Goal: Task Accomplishment & Management: Manage account settings

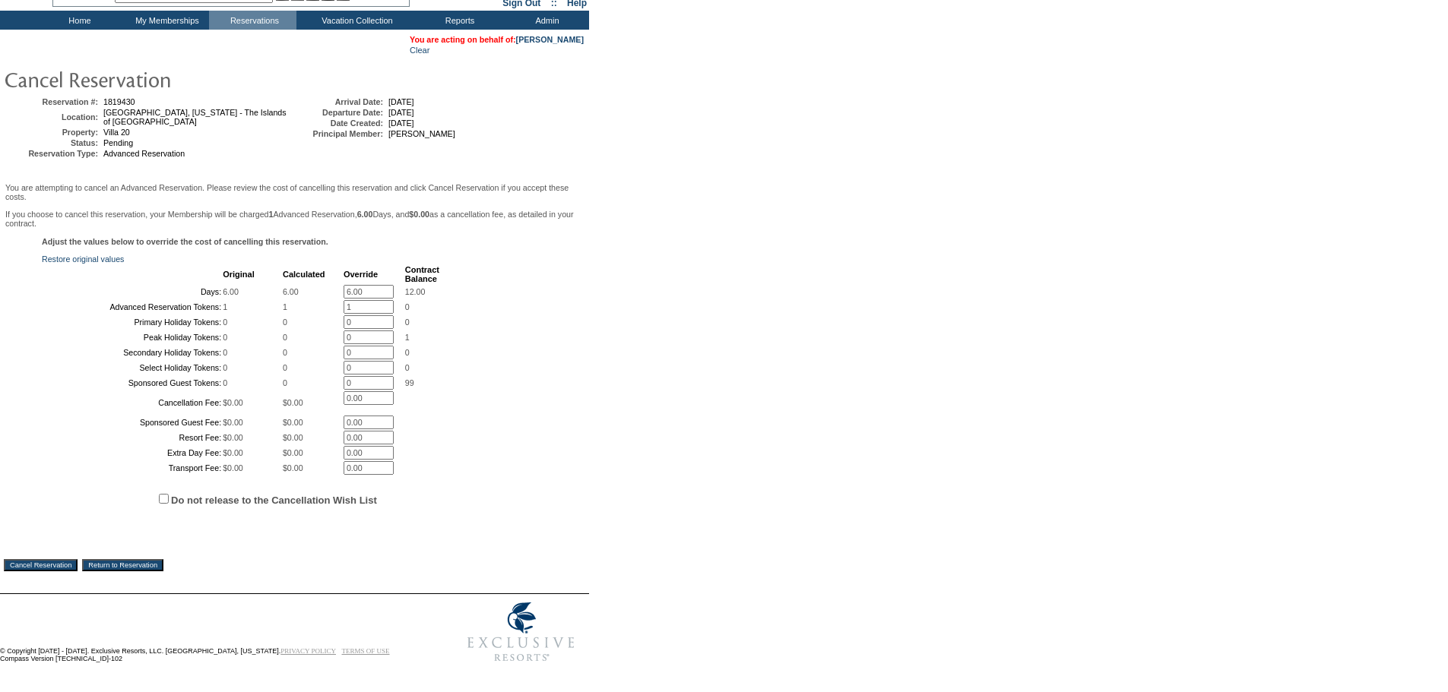
scroll to position [211, 0]
click at [164, 499] on input "Do not release to the Cancellation Wish List" at bounding box center [164, 499] width 10 height 10
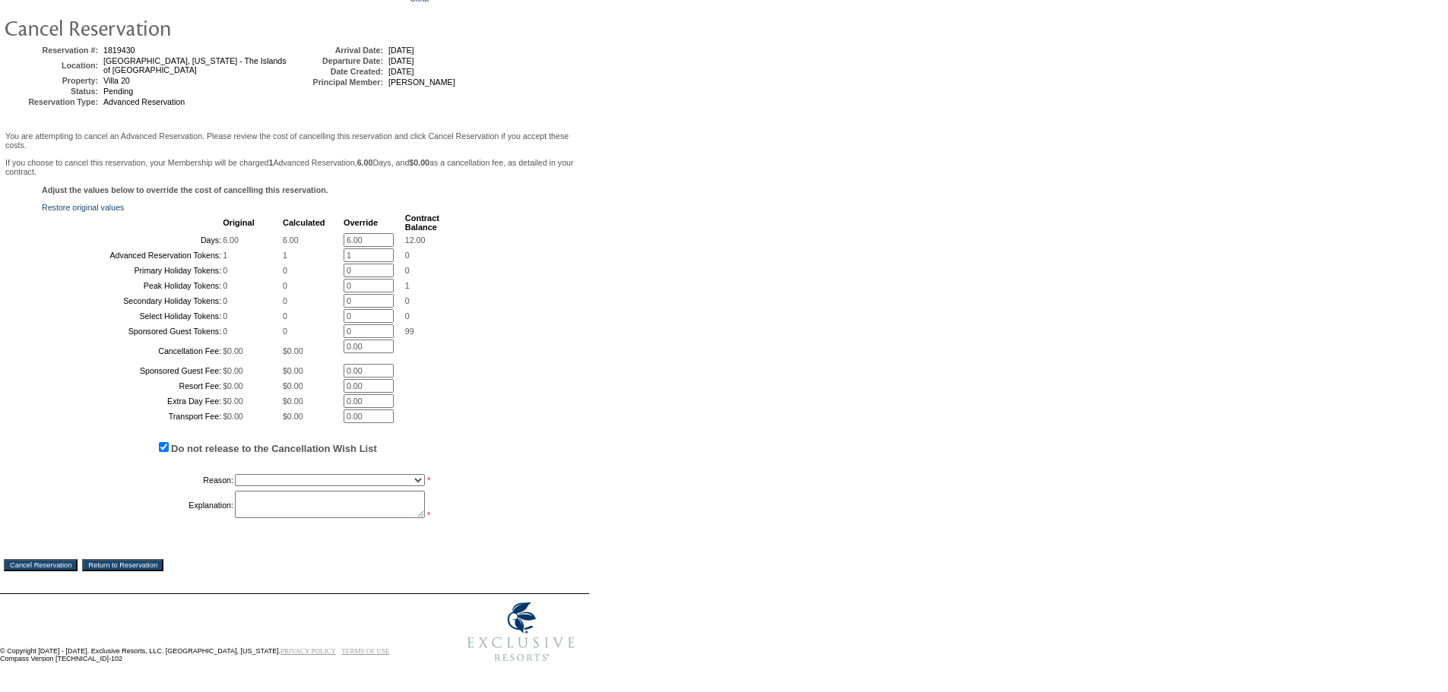
click at [163, 452] on input "Do not release to the Cancellation Wish List" at bounding box center [164, 447] width 10 height 10
checkbox input "false"
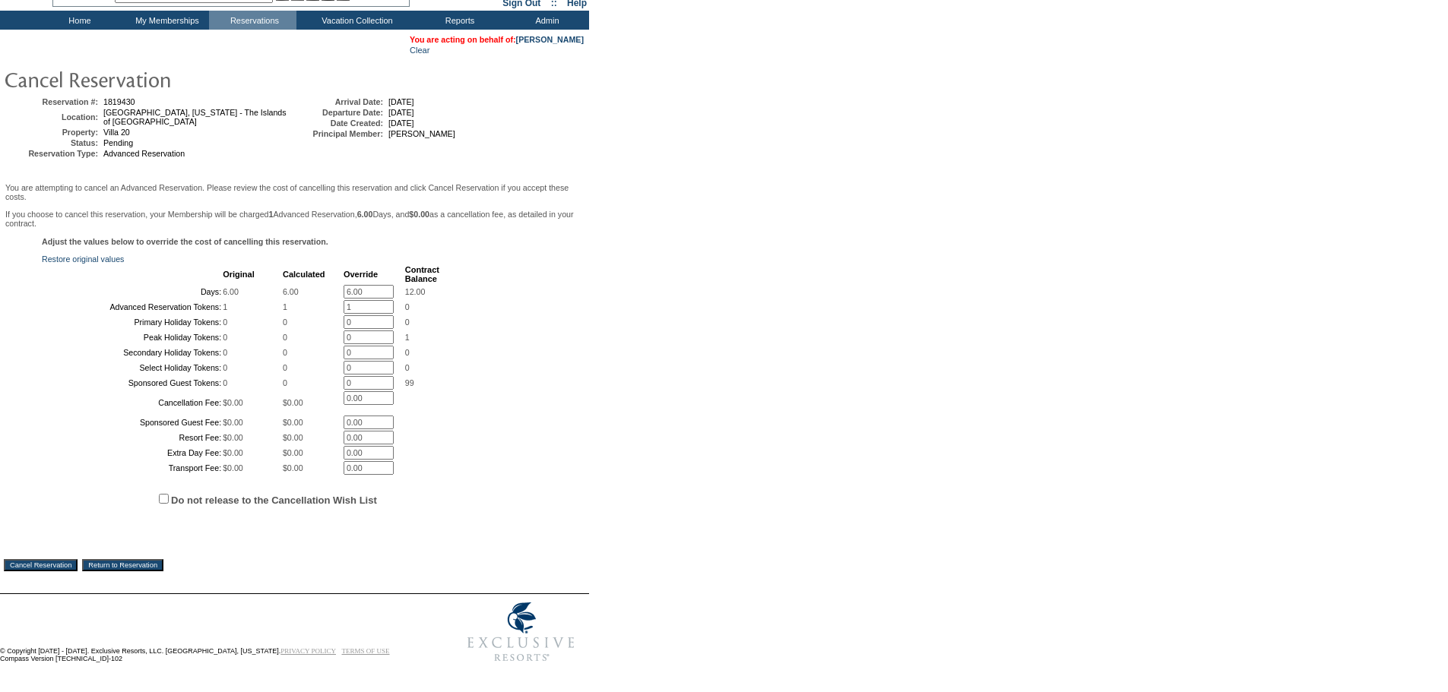
click at [392, 285] on input "6.00" at bounding box center [368, 292] width 50 height 14
type input "6"
type input "0"
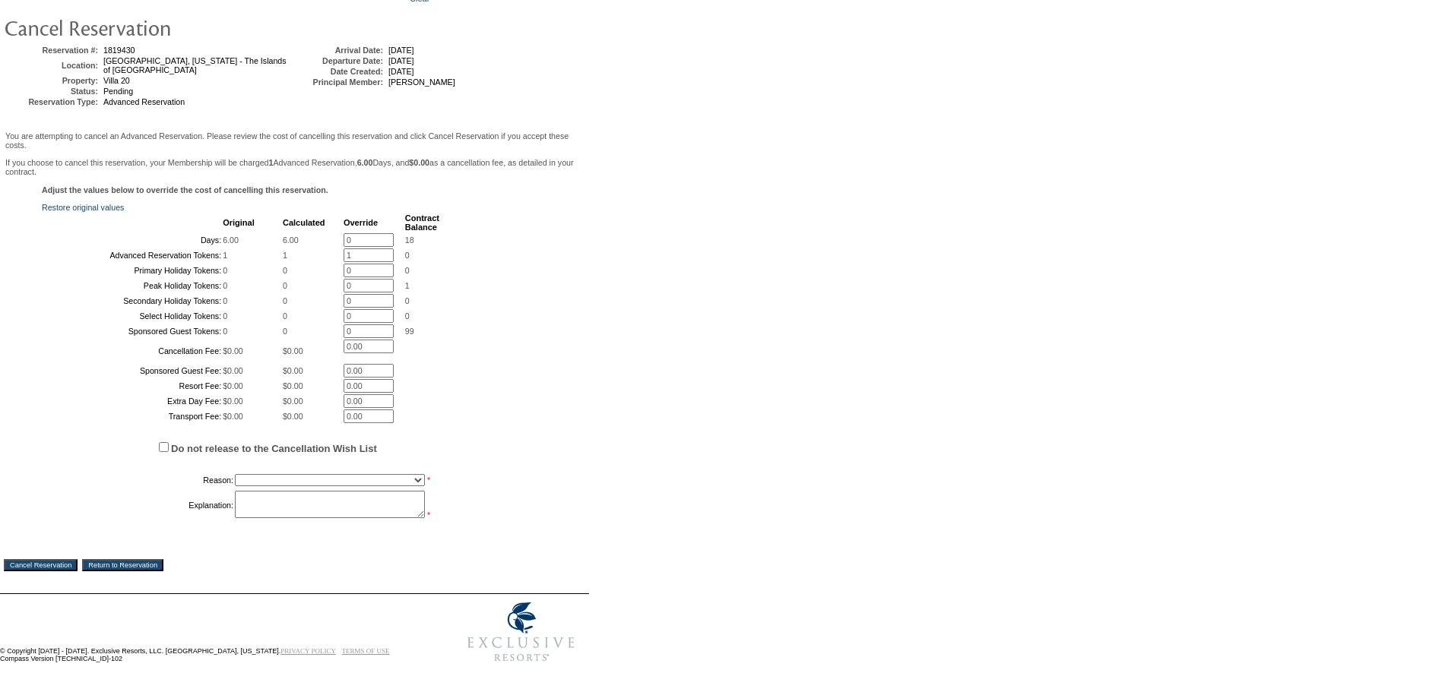
click at [343, 248] on input "1" at bounding box center [368, 255] width 50 height 14
type input "0"
click at [494, 207] on div "Adjust the values below to override the cost of cancelling this reservation. Re…" at bounding box center [294, 360] width 581 height 351
click at [68, 571] on input "Cancel Reservation" at bounding box center [41, 565] width 74 height 12
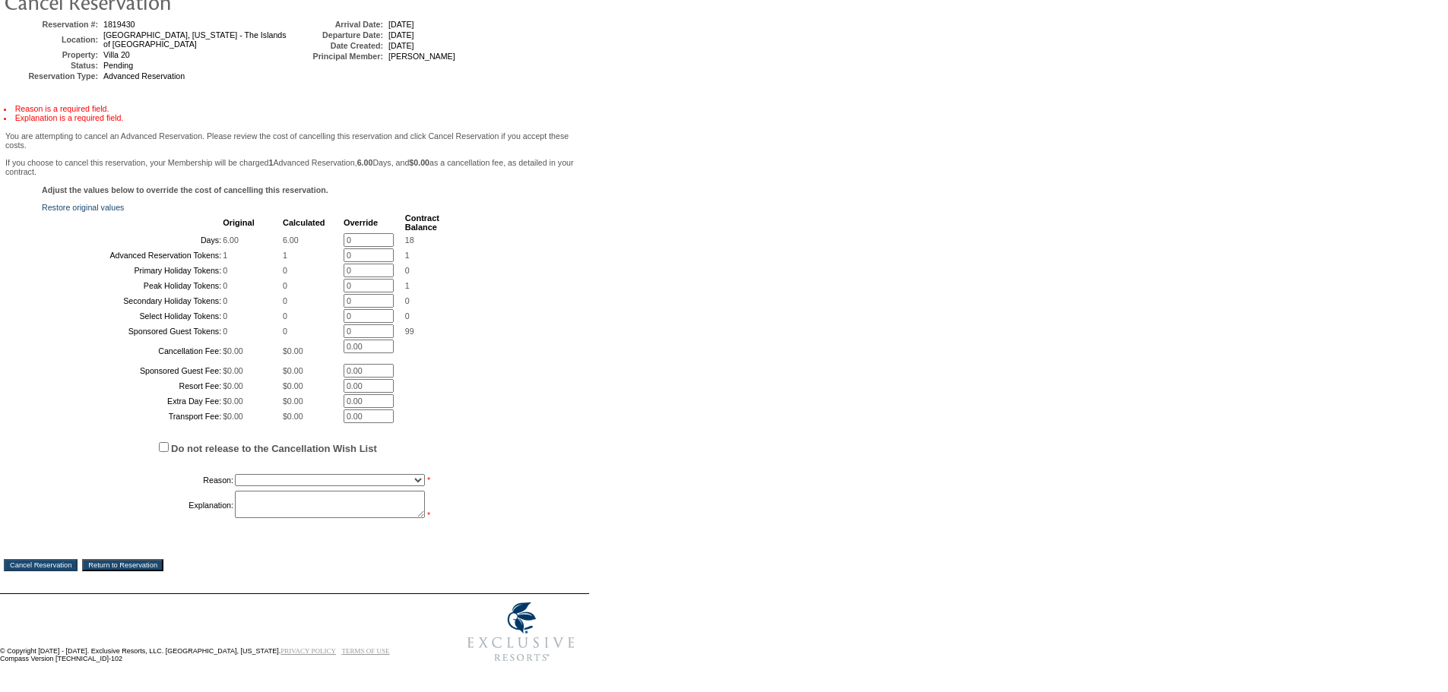
scroll to position [291, 0]
click at [371, 476] on select "Creating Continuous Stay Days Booked After Cancellation Experiential / Hotel / …" at bounding box center [330, 480] width 190 height 12
